Goal: Find contact information: Find contact information

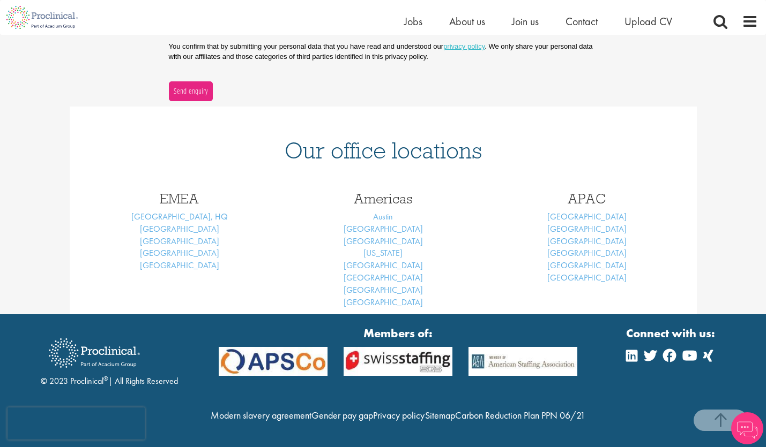
scroll to position [387, 0]
click at [182, 223] on link "[GEOGRAPHIC_DATA]" at bounding box center [179, 228] width 79 height 11
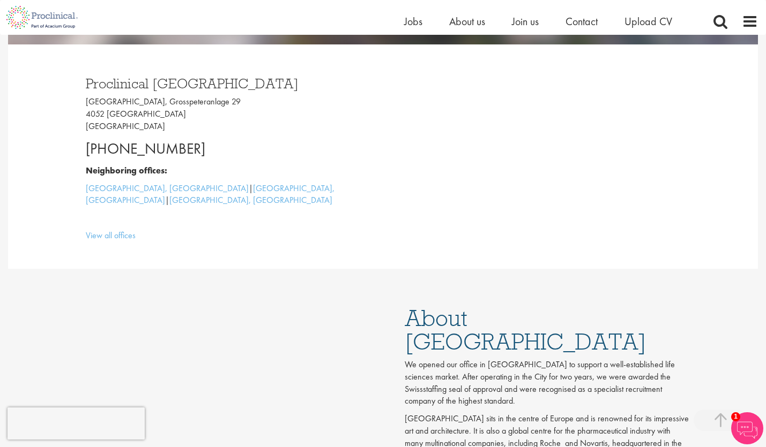
scroll to position [288, 0]
drag, startPoint x: 114, startPoint y: 148, endPoint x: 193, endPoint y: 147, distance: 79.8
click at [193, 147] on p "[PHONE_NUMBER]" at bounding box center [230, 148] width 289 height 21
drag, startPoint x: 82, startPoint y: 143, endPoint x: 192, endPoint y: 145, distance: 109.8
click at [192, 145] on div "Proclinical [GEOGRAPHIC_DATA] [GEOGRAPHIC_DATA], [STREET_ADDRESS] [PHONE_NUMBER…" at bounding box center [230, 156] width 305 height 182
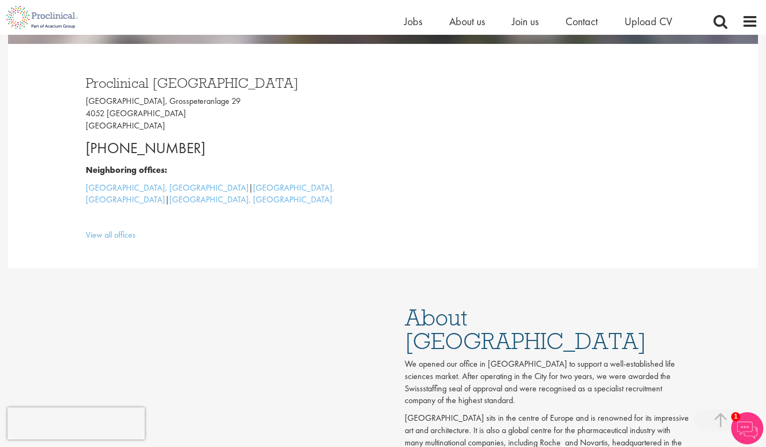
copy p "[PHONE_NUMBER]"
click at [178, 113] on p "[GEOGRAPHIC_DATA], [STREET_ADDRESS]" at bounding box center [230, 113] width 289 height 37
drag, startPoint x: 149, startPoint y: 100, endPoint x: 224, endPoint y: 102, distance: 75.1
click at [224, 102] on p "[GEOGRAPHIC_DATA], [STREET_ADDRESS]" at bounding box center [230, 113] width 289 height 37
copy p "Grosspeteranlage 29"
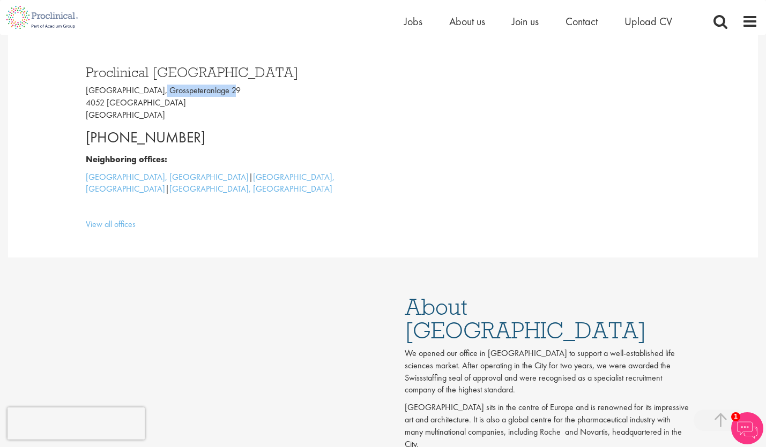
scroll to position [297, 0]
